Goal: Information Seeking & Learning: Learn about a topic

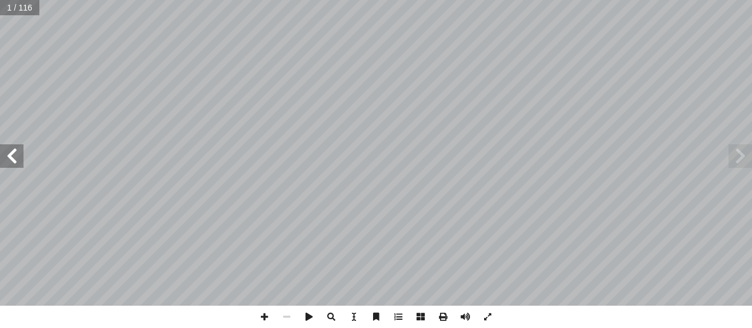
click at [13, 154] on span at bounding box center [11, 155] width 23 height 23
click at [12, 157] on span at bounding box center [11, 155] width 23 height 23
click at [13, 160] on span at bounding box center [11, 155] width 23 height 23
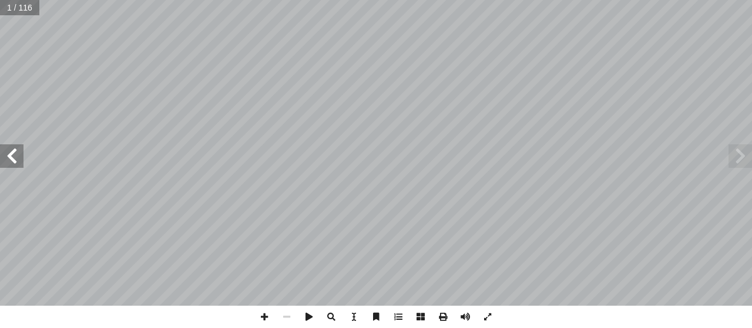
click at [5, 157] on span at bounding box center [11, 155] width 23 height 23
click at [6, 156] on span at bounding box center [11, 155] width 23 height 23
click at [8, 156] on span at bounding box center [11, 155] width 23 height 23
click at [8, 159] on span at bounding box center [11, 155] width 23 height 23
click at [6, 161] on span at bounding box center [11, 155] width 23 height 23
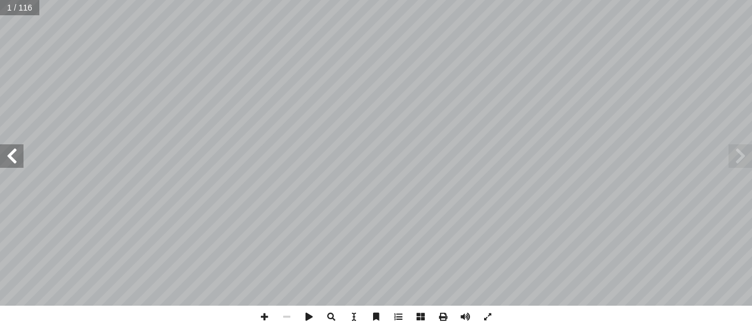
click at [6, 161] on span at bounding box center [11, 155] width 23 height 23
click at [3, 160] on span at bounding box center [11, 155] width 23 height 23
click at [0, 162] on span at bounding box center [11, 155] width 23 height 23
click at [12, 154] on span at bounding box center [11, 155] width 23 height 23
click at [14, 154] on span at bounding box center [11, 155] width 23 height 23
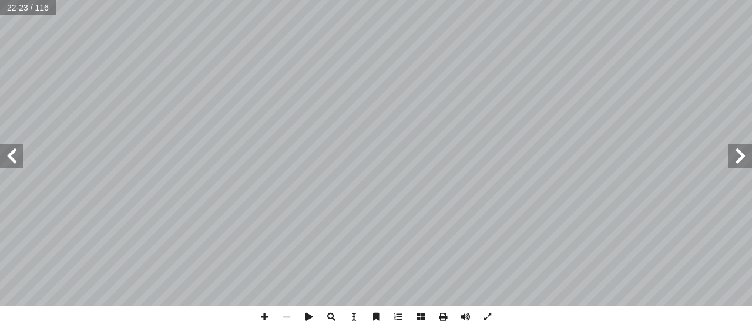
click at [736, 152] on span at bounding box center [739, 155] width 23 height 23
click at [12, 156] on span at bounding box center [11, 155] width 23 height 23
click at [11, 152] on span at bounding box center [11, 155] width 23 height 23
click at [8, 156] on span at bounding box center [11, 155] width 23 height 23
